Goal: Entertainment & Leisure: Consume media (video, audio)

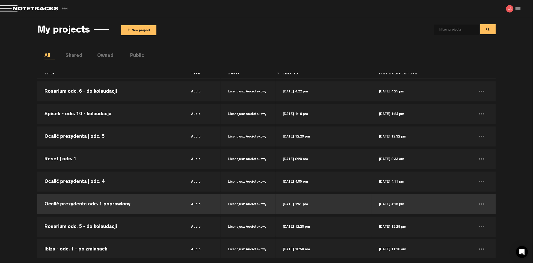
scroll to position [167, 0]
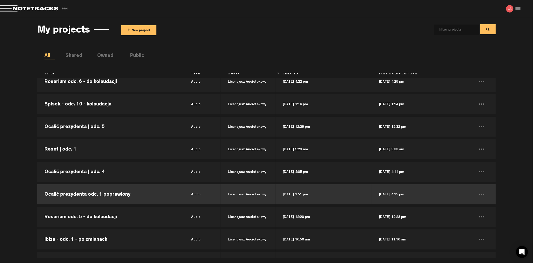
click at [160, 197] on td "Ocalić prezydenta odc. 1 poprawiony" at bounding box center [110, 194] width 147 height 23
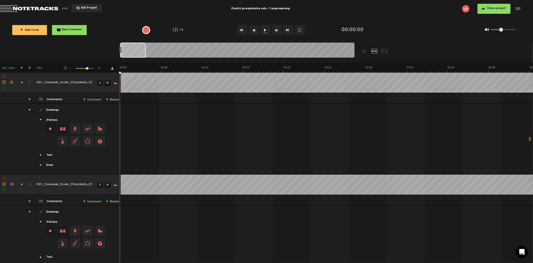
click at [81, 5] on button "Exit Project" at bounding box center [87, 8] width 31 height 8
click at [83, 8] on span "Exit Project" at bounding box center [89, 8] width 18 height 3
click at [84, 8] on span "Exit Project" at bounding box center [89, 8] width 18 height 3
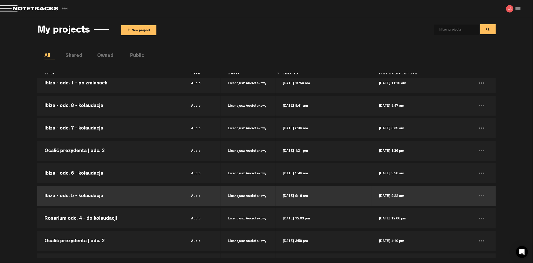
scroll to position [361, 0]
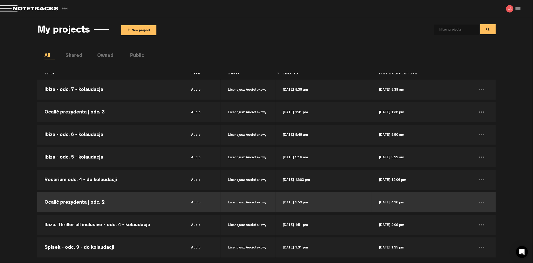
click at [133, 199] on td "Ocalić prezydenta | odc. 2" at bounding box center [110, 202] width 147 height 23
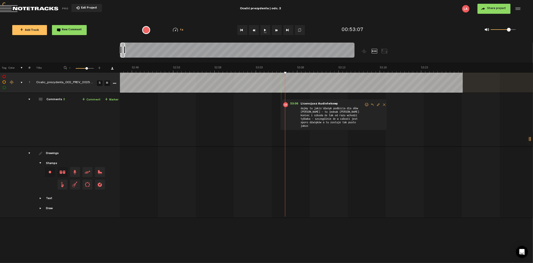
scroll to position [0, 26130]
drag, startPoint x: 124, startPoint y: 49, endPoint x: 455, endPoint y: 58, distance: 331.5
click at [455, 58] on nt-zoom-navigation-bar at bounding box center [266, 53] width 533 height 20
drag, startPoint x: 352, startPoint y: 49, endPoint x: 65, endPoint y: 51, distance: 287.3
click at [65, 51] on nt-zoom-navigation-bar at bounding box center [266, 53] width 533 height 20
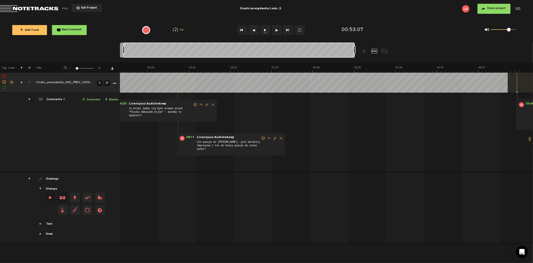
scroll to position [0, 0]
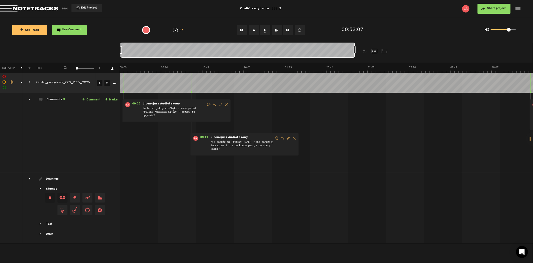
drag, startPoint x: 353, startPoint y: 51, endPoint x: 65, endPoint y: 49, distance: 288.1
click at [65, 49] on nt-zoom-navigation-bar at bounding box center [266, 53] width 533 height 20
click at [264, 29] on button "1x" at bounding box center [266, 30] width 10 height 10
click at [276, 30] on button "Fast Forward" at bounding box center [277, 30] width 10 height 10
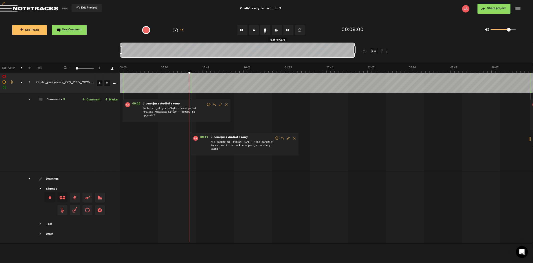
click at [276, 30] on button "Fast Forward" at bounding box center [277, 30] width 10 height 10
click at [266, 30] on button "1x" at bounding box center [266, 30] width 10 height 10
click at [264, 29] on button "1x" at bounding box center [266, 30] width 10 height 10
click at [264, 30] on button "1x" at bounding box center [266, 30] width 10 height 10
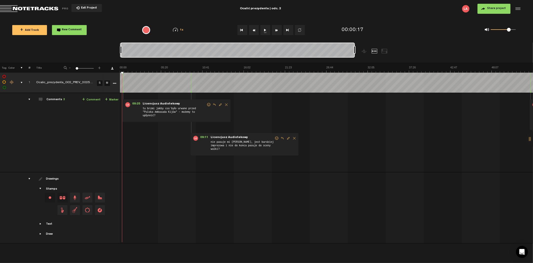
click at [266, 28] on button "1x" at bounding box center [266, 30] width 10 height 10
click at [266, 32] on button "1x" at bounding box center [266, 30] width 10 height 10
click at [265, 32] on button "1x" at bounding box center [266, 30] width 10 height 10
click at [274, 30] on button "Fast Forward" at bounding box center [277, 30] width 10 height 10
click at [274, 29] on button "Fast Forward" at bounding box center [277, 30] width 10 height 10
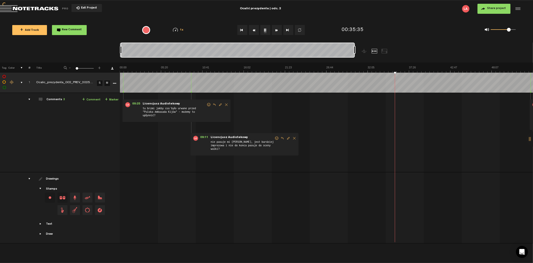
click at [274, 29] on button "Fast Forward" at bounding box center [277, 30] width 10 height 10
click at [266, 32] on button "1x" at bounding box center [266, 30] width 10 height 10
click at [532, 136] on div at bounding box center [533, 138] width 15 height 15
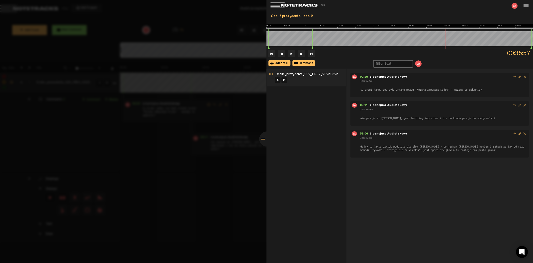
click at [266, 139] on div at bounding box center [267, 138] width 15 height 15
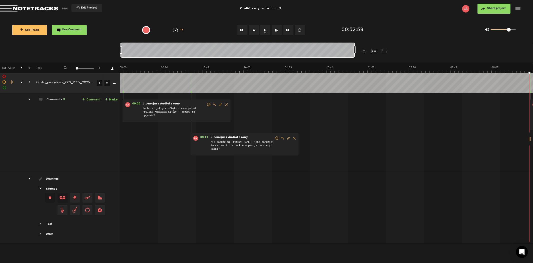
click at [266, 30] on button "1x" at bounding box center [266, 30] width 10 height 10
click at [85, 8] on span "Exit Project" at bounding box center [89, 8] width 18 height 3
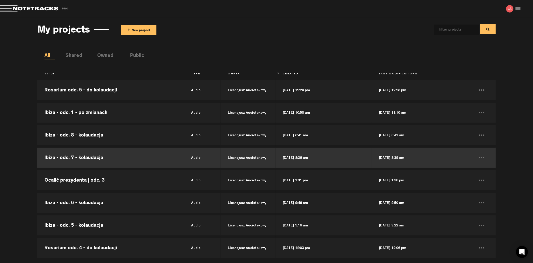
scroll to position [306, 0]
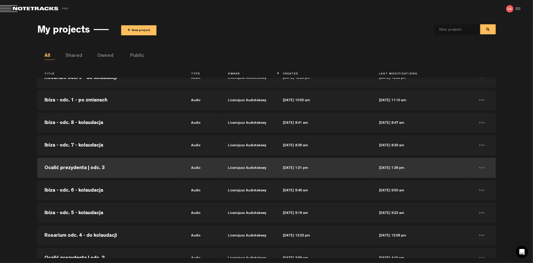
click at [110, 171] on td "Ocalić prezydenta | odc. 3" at bounding box center [110, 167] width 147 height 23
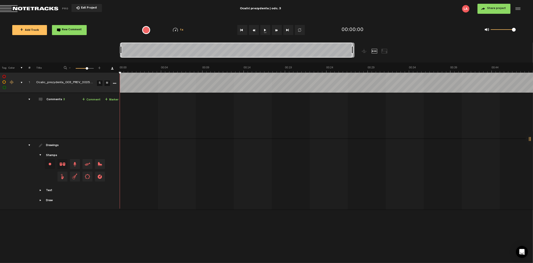
drag, startPoint x: 125, startPoint y: 48, endPoint x: 394, endPoint y: 55, distance: 268.7
click at [394, 55] on div at bounding box center [266, 53] width 293 height 20
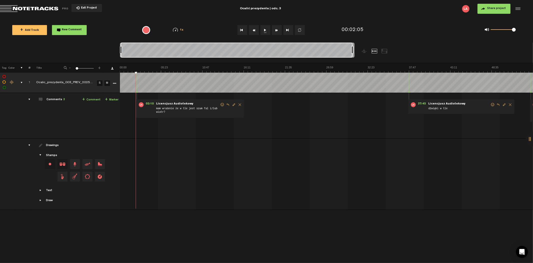
click at [265, 29] on button "1x" at bounding box center [266, 30] width 10 height 10
click at [266, 31] on button "1x" at bounding box center [266, 30] width 10 height 10
click at [531, 139] on div at bounding box center [533, 138] width 15 height 15
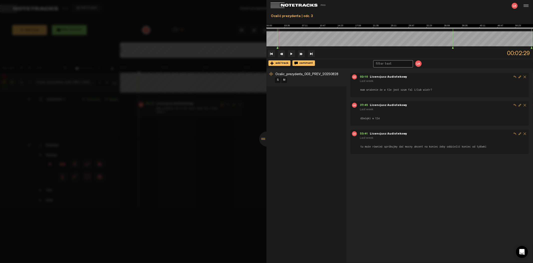
click at [263, 136] on div at bounding box center [267, 138] width 15 height 15
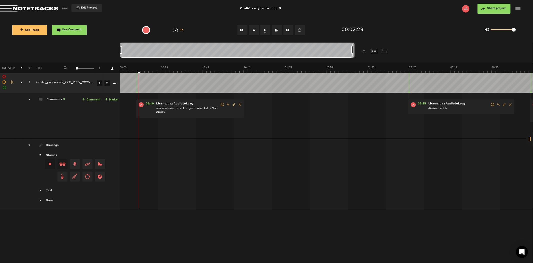
click at [78, 9] on button "Exit Project" at bounding box center [87, 8] width 31 height 8
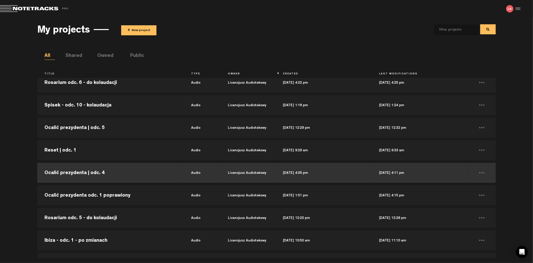
scroll to position [167, 0]
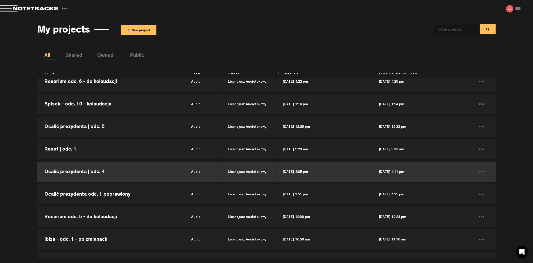
click at [114, 171] on td "Ocalić prezydenta | odc. 4" at bounding box center [110, 171] width 147 height 23
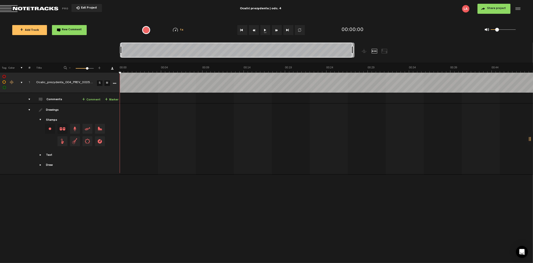
drag, startPoint x: 124, startPoint y: 49, endPoint x: 373, endPoint y: 49, distance: 248.8
click at [373, 49] on div at bounding box center [266, 53] width 293 height 20
click at [532, 136] on div at bounding box center [533, 138] width 15 height 15
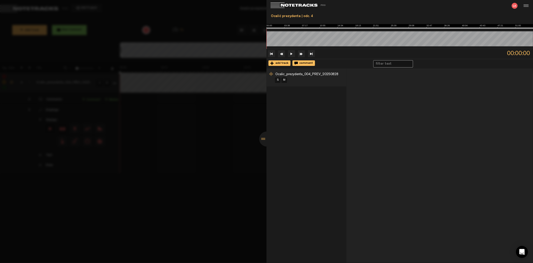
click at [222, 169] on div at bounding box center [266, 131] width 533 height 263
click at [265, 138] on div at bounding box center [267, 138] width 15 height 15
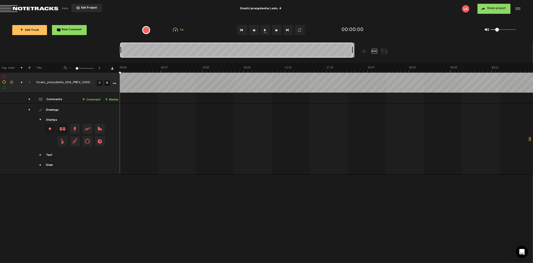
click at [94, 4] on button "Exit Project" at bounding box center [87, 8] width 31 height 8
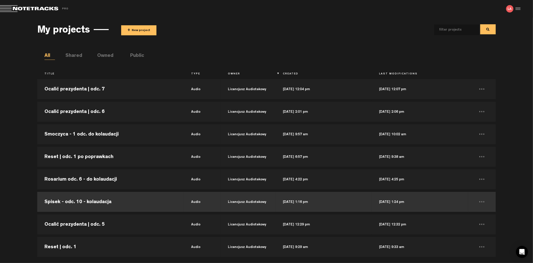
scroll to position [56, 0]
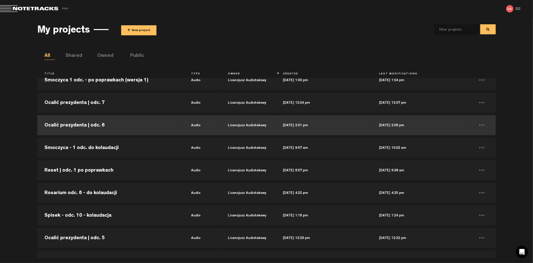
click at [101, 128] on td "Ocalić prezydenta | odc. 6" at bounding box center [110, 125] width 147 height 23
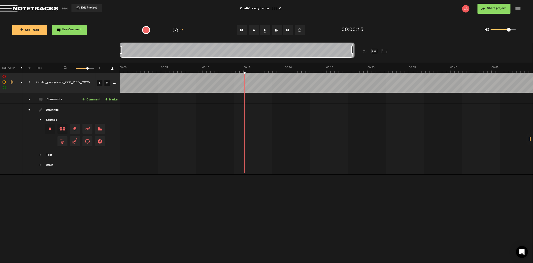
drag, startPoint x: 124, startPoint y: 49, endPoint x: 462, endPoint y: 38, distance: 338.3
click at [462, 18] on div "Loading... 100% + Add Track New Comment 1x 0.25x 0.5x 0.75x 1x 1.25x 1.5x 1.75x…" at bounding box center [266, 18] width 533 height 0
